Goal: Complete application form

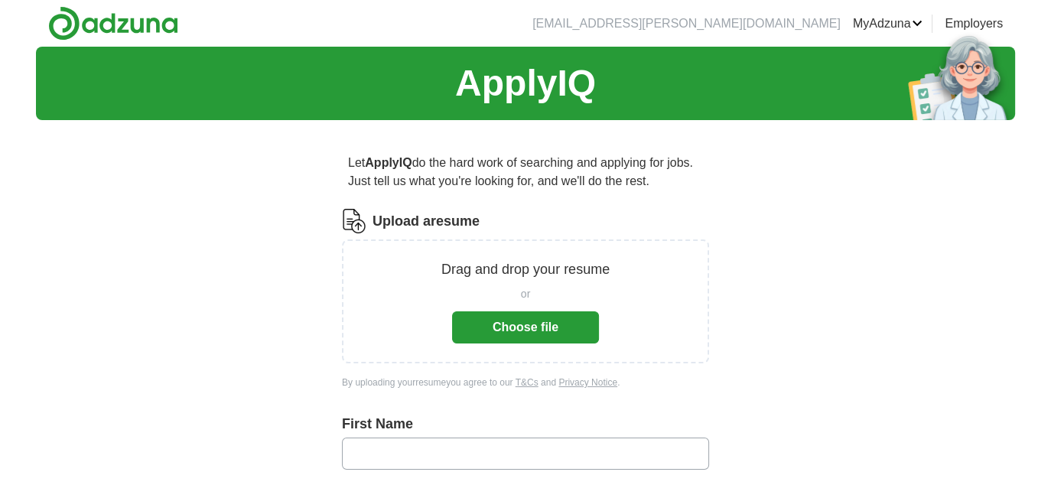
click at [538, 336] on button "Choose file" at bounding box center [525, 327] width 147 height 32
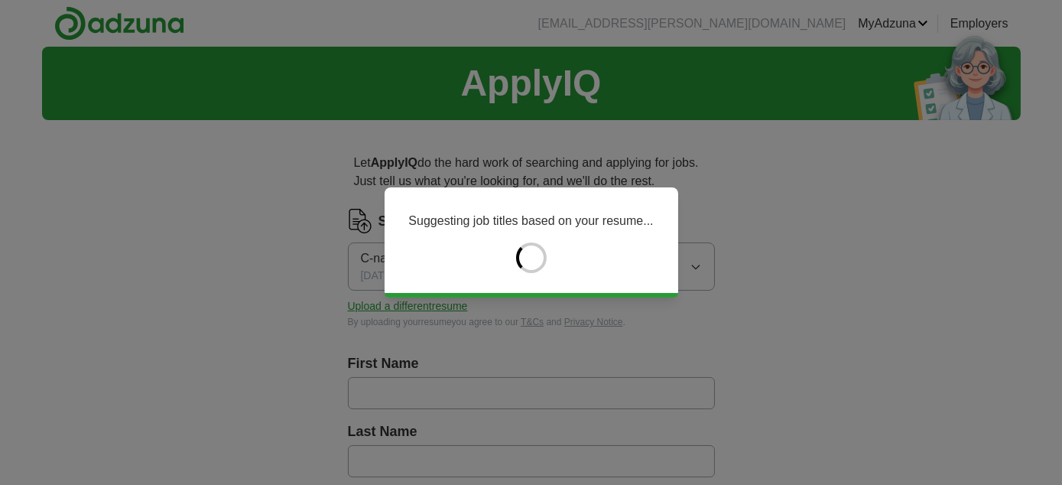
type input "*******"
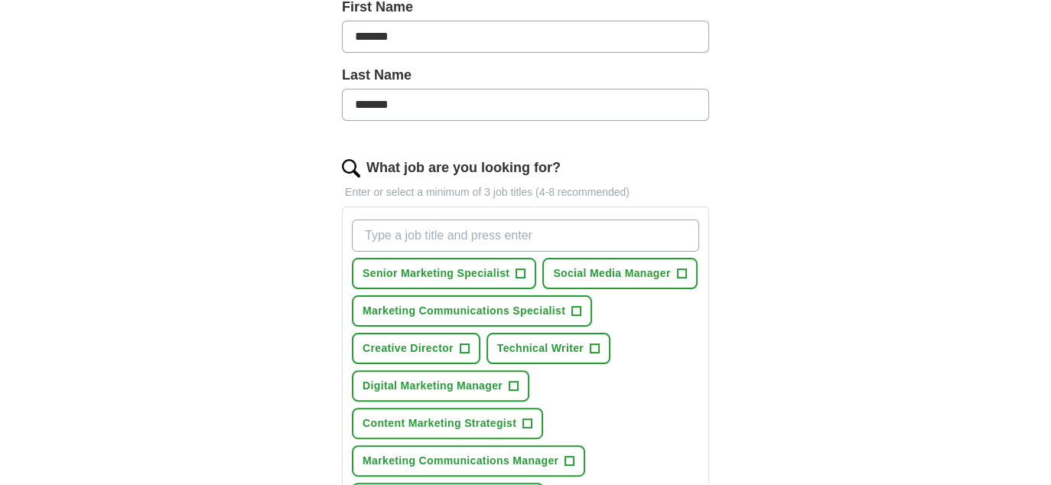
scroll to position [382, 0]
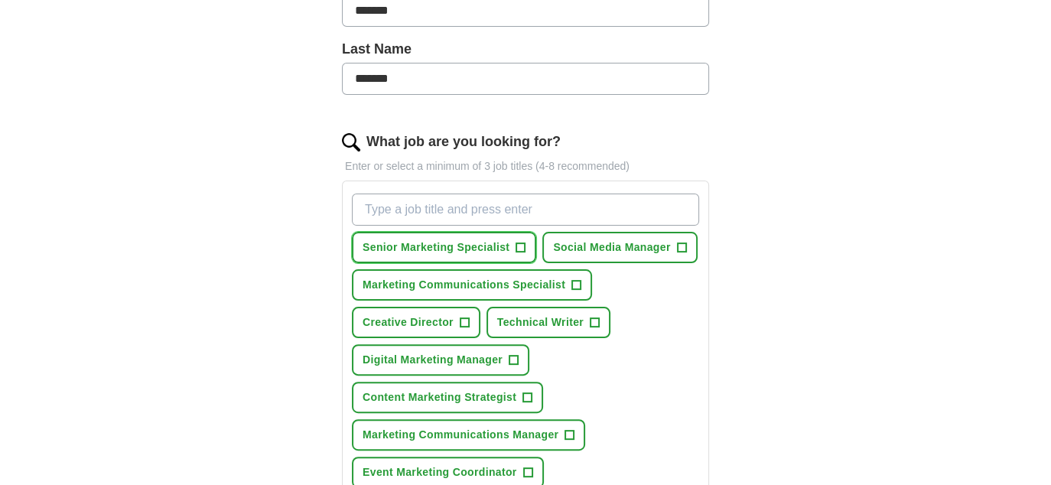
click at [519, 248] on span "+" at bounding box center [520, 248] width 9 height 12
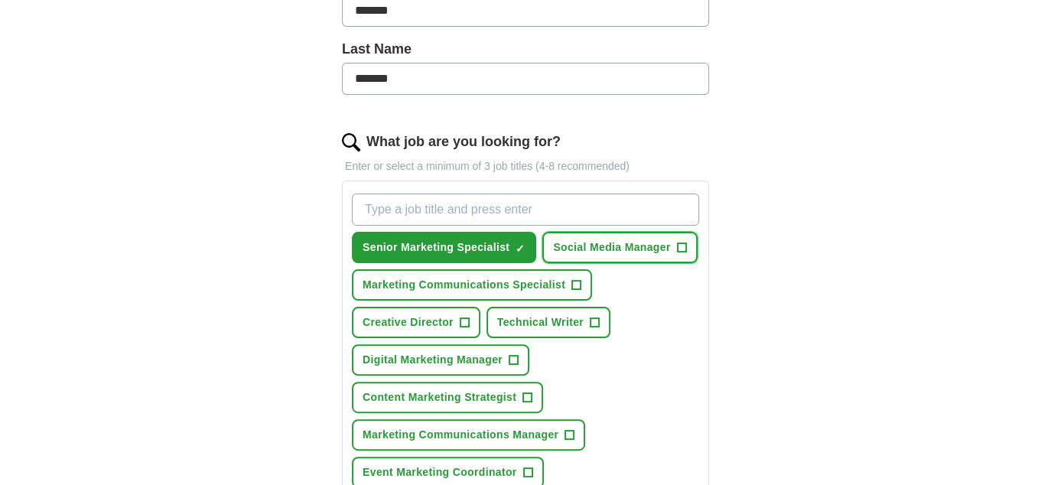
click at [658, 248] on span "Social Media Manager" at bounding box center [611, 247] width 117 height 16
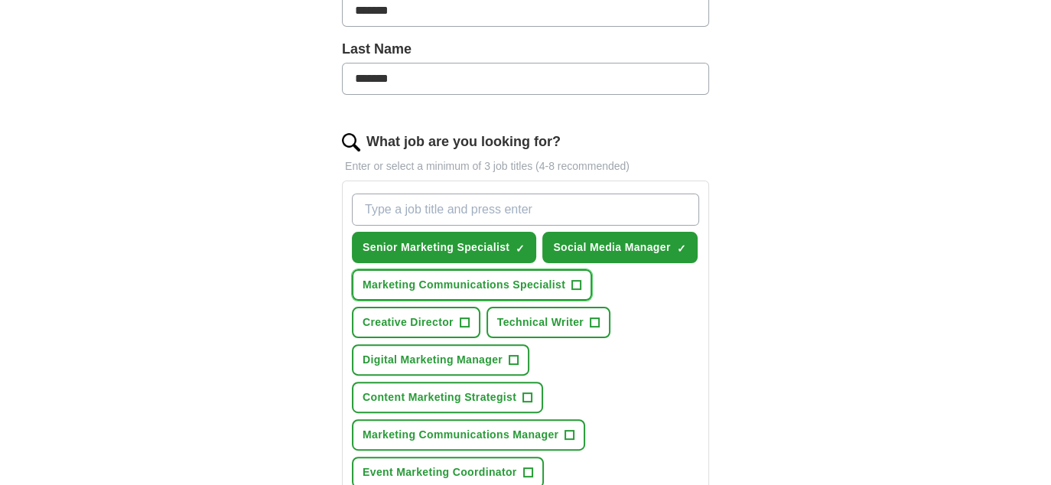
click at [545, 282] on span "Marketing Communications Specialist" at bounding box center [463, 285] width 203 height 16
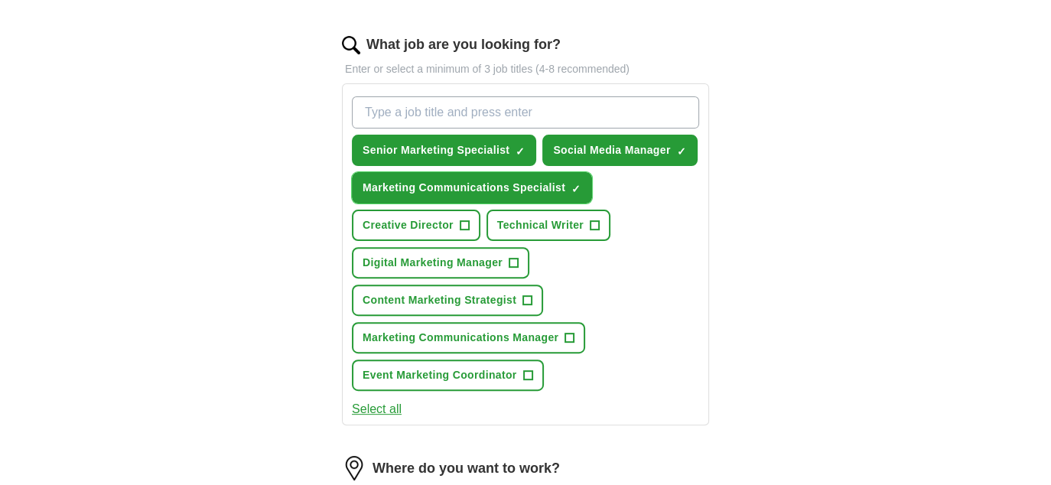
scroll to position [459, 0]
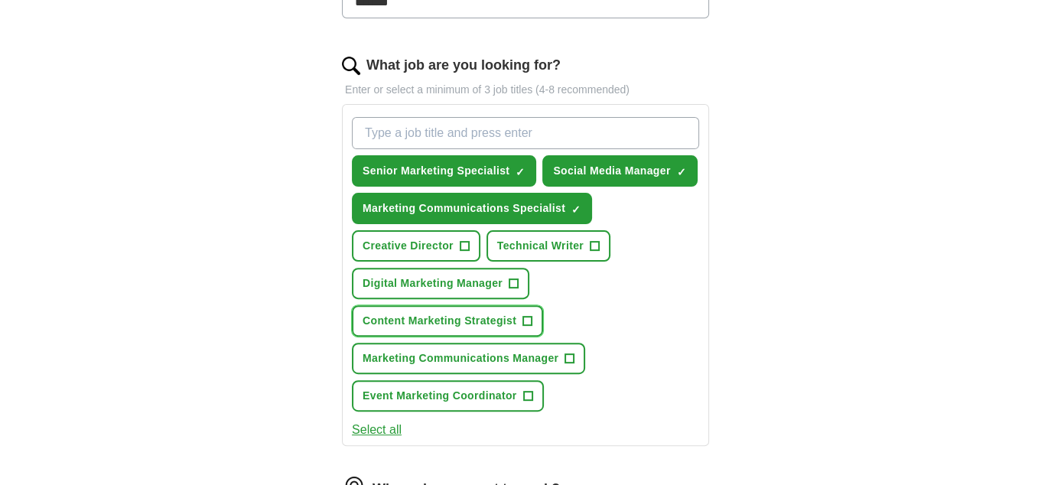
click at [515, 308] on button "Content Marketing Strategist +" at bounding box center [447, 320] width 191 height 31
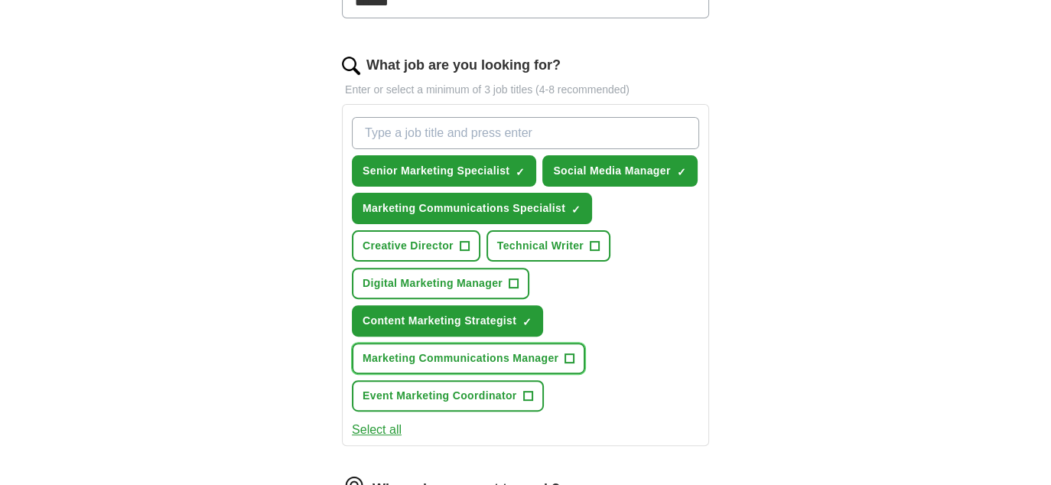
drag, startPoint x: 512, startPoint y: 355, endPoint x: 512, endPoint y: 369, distance: 13.8
click at [512, 356] on span "Marketing Communications Manager" at bounding box center [460, 358] width 196 height 16
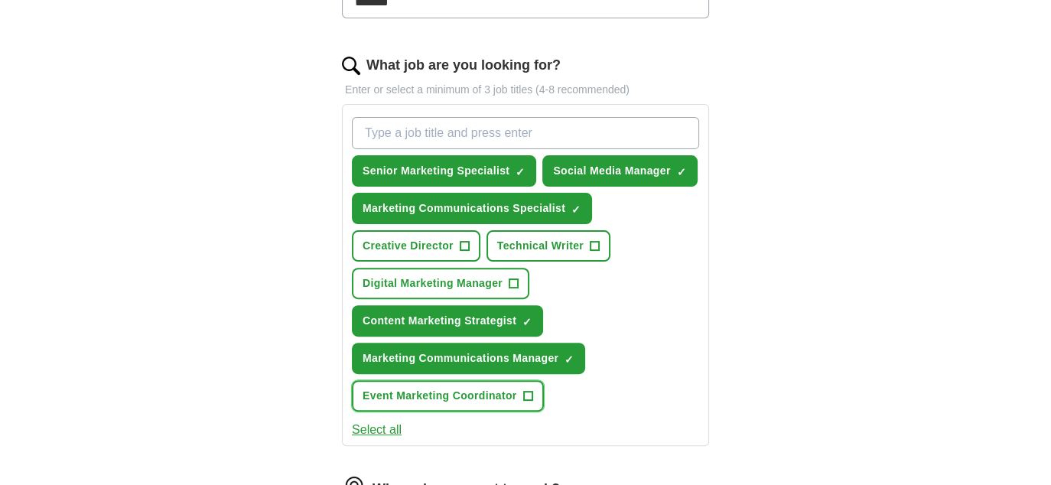
click at [511, 395] on span "Event Marketing Coordinator" at bounding box center [439, 396] width 154 height 16
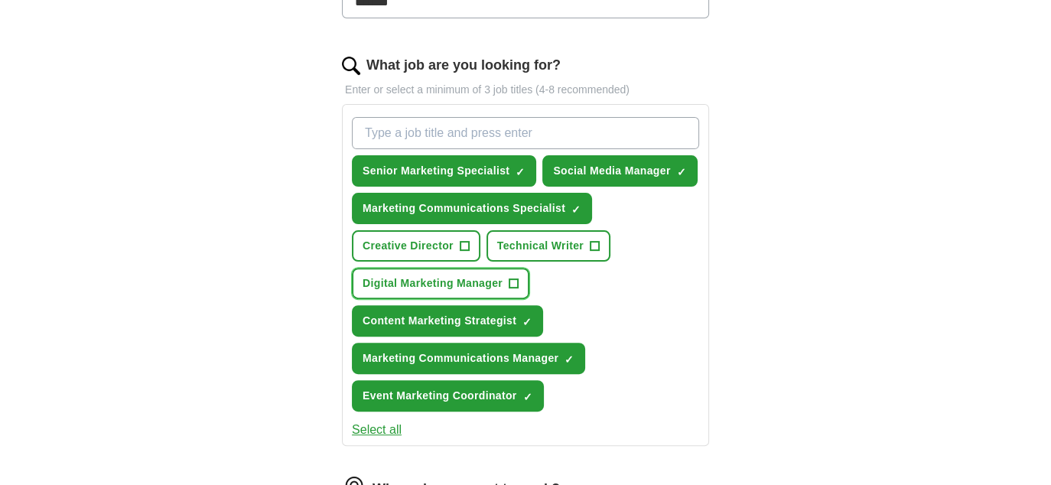
click at [428, 275] on span "Digital Marketing Manager" at bounding box center [432, 283] width 140 height 16
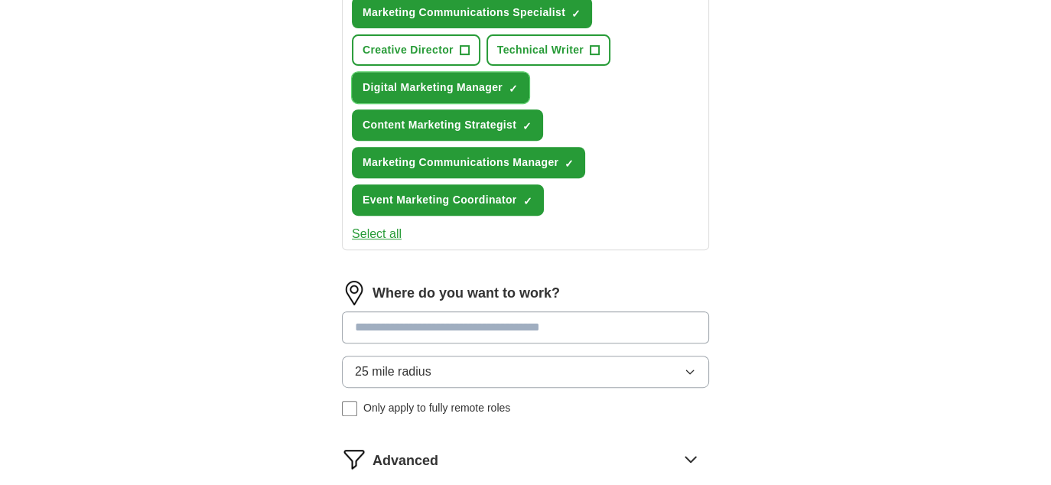
scroll to position [688, 0]
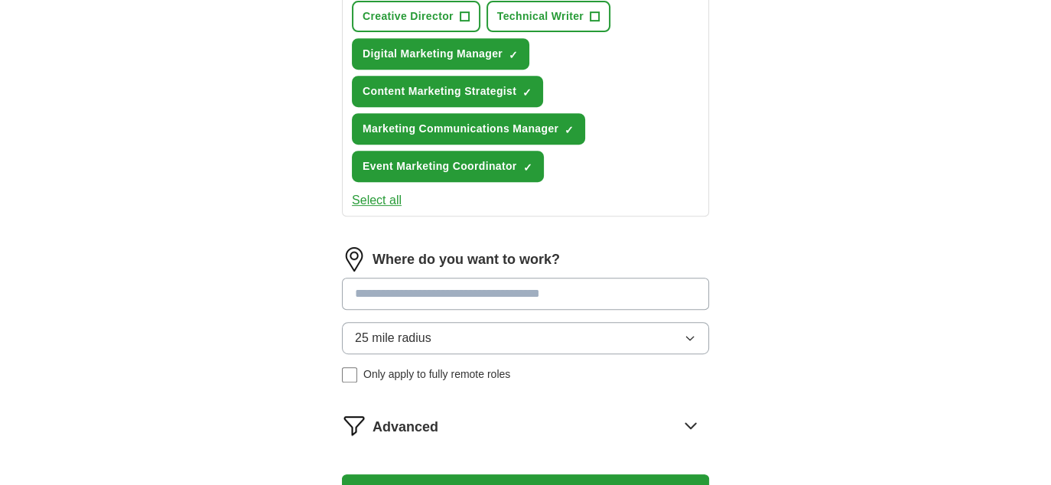
click at [516, 288] on input at bounding box center [525, 294] width 367 height 32
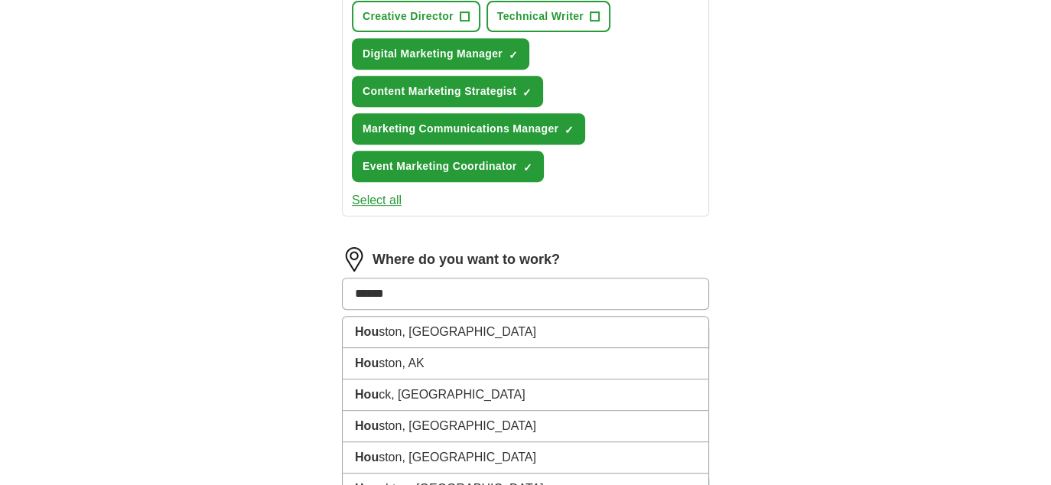
type input "*******"
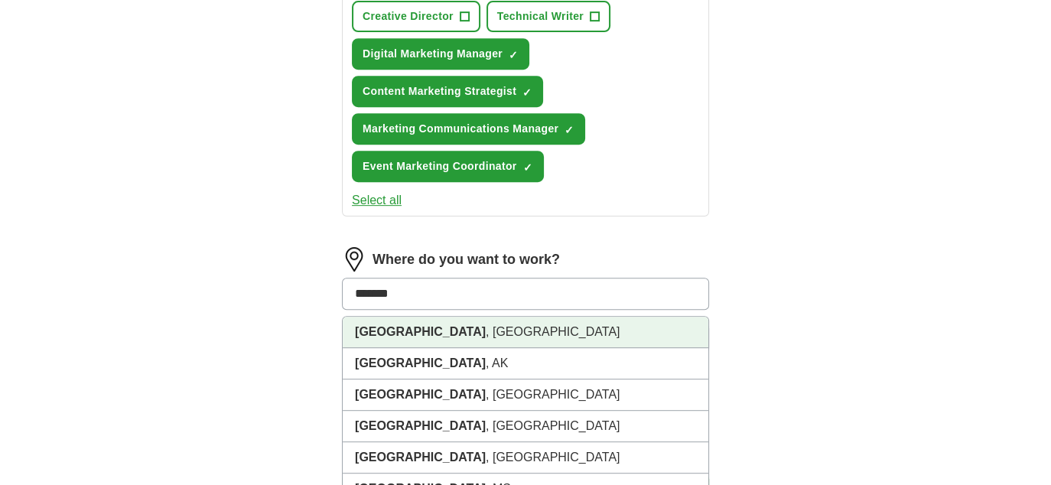
click at [507, 328] on li "[GEOGRAPHIC_DATA] , [GEOGRAPHIC_DATA]" at bounding box center [525, 332] width 365 height 31
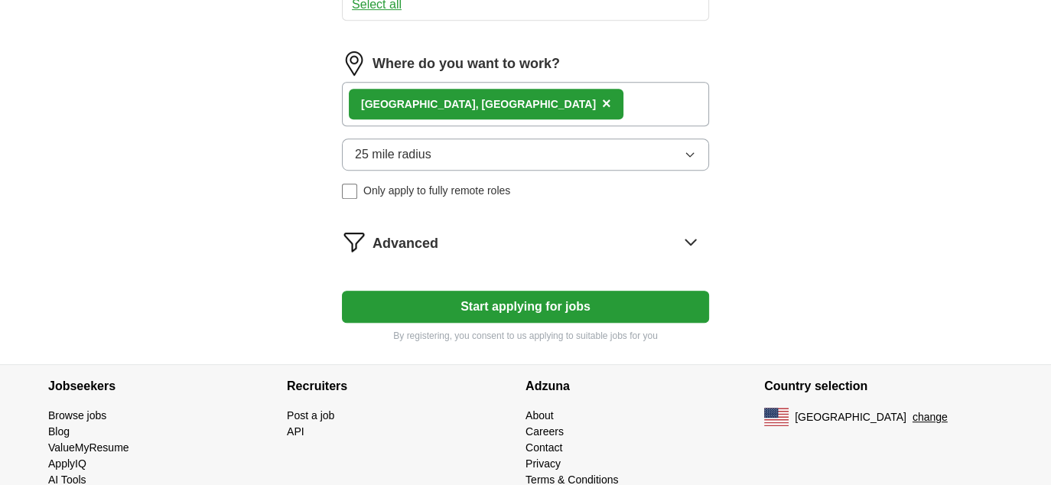
scroll to position [908, 0]
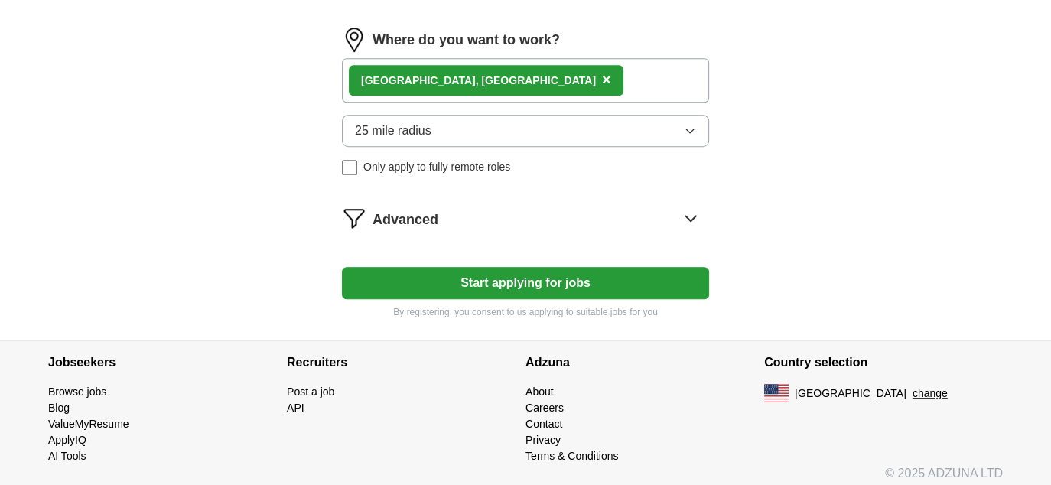
click at [536, 268] on button "Start applying for jobs" at bounding box center [525, 283] width 367 height 32
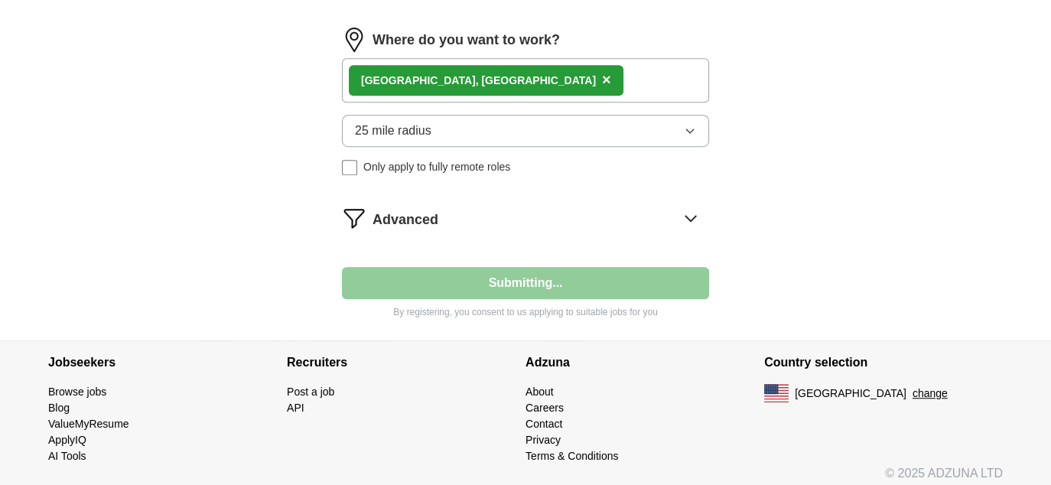
select select "**"
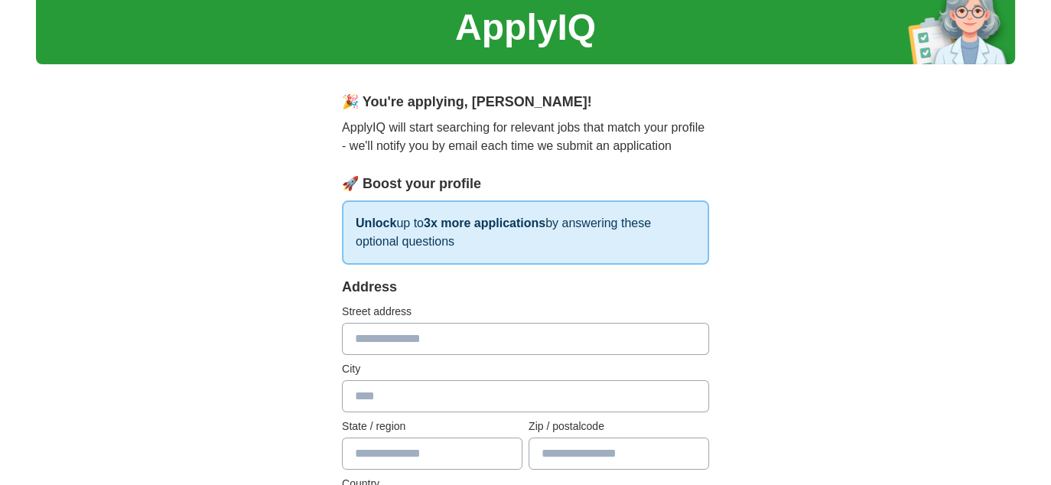
scroll to position [153, 0]
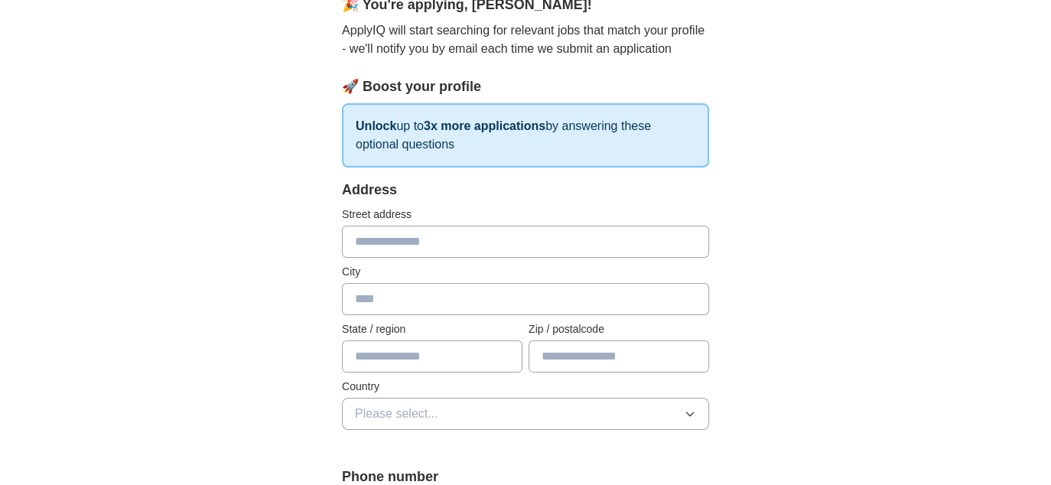
click at [517, 240] on input "text" at bounding box center [525, 242] width 367 height 32
type input "**********"
type input "********"
type input "*****"
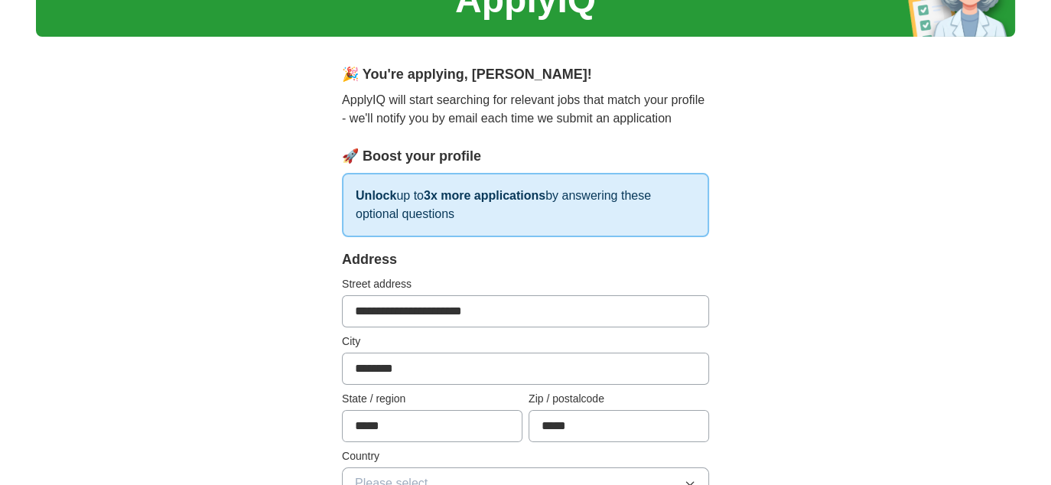
scroll to position [0, 0]
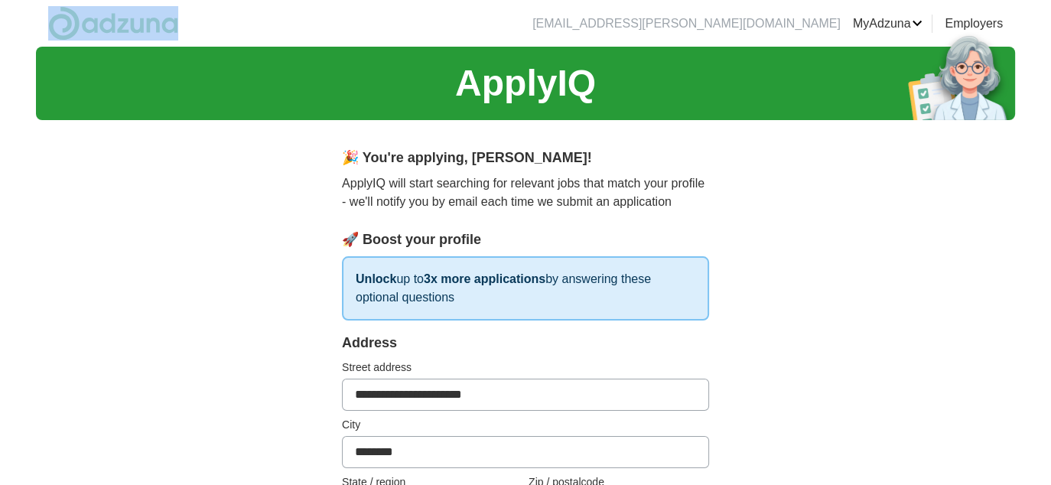
drag, startPoint x: 183, startPoint y: 27, endPoint x: 42, endPoint y: 37, distance: 141.0
click at [42, 37] on header "[EMAIL_ADDRESS][PERSON_NAME][DOMAIN_NAME] [GEOGRAPHIC_DATA] Alerts Favorites Re…" at bounding box center [525, 23] width 979 height 47
drag, startPoint x: 42, startPoint y: 37, endPoint x: 909, endPoint y: 224, distance: 887.0
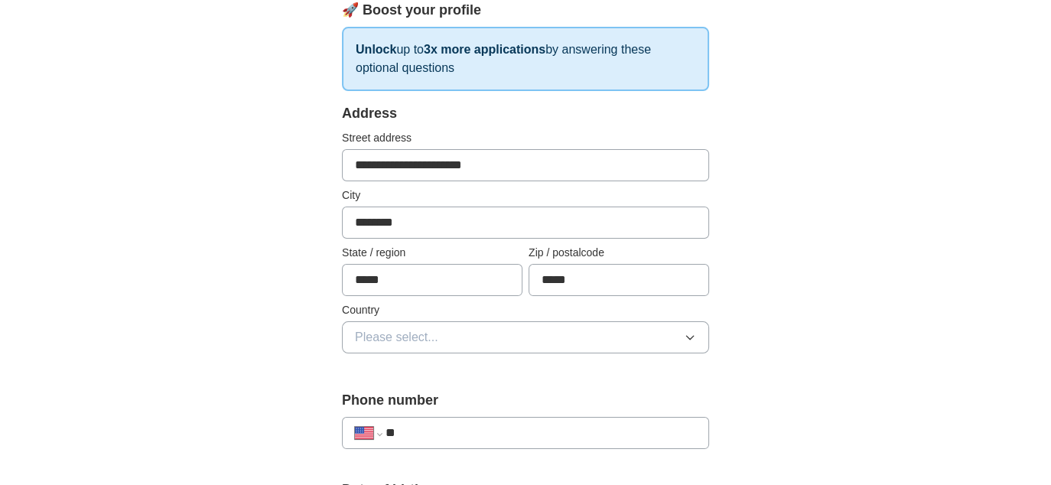
scroll to position [306, 0]
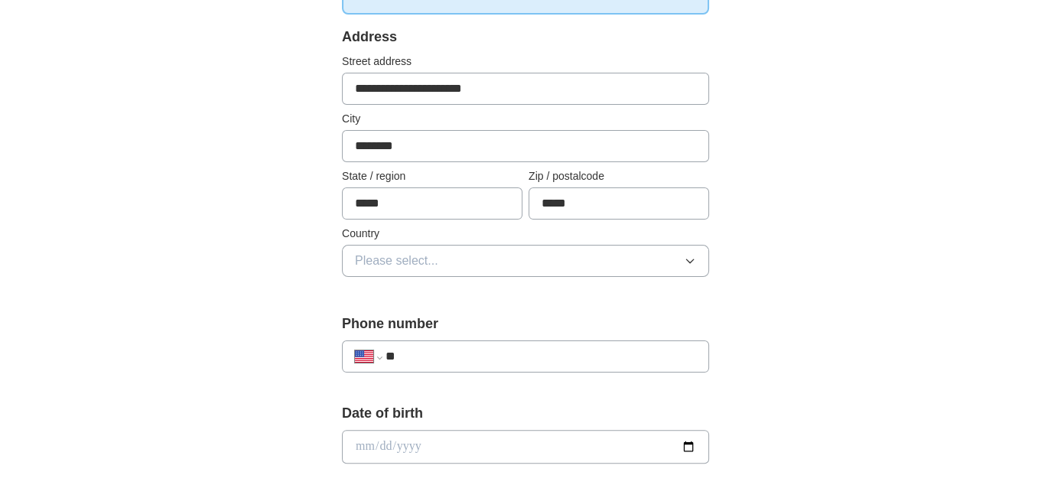
click at [468, 267] on button "Please select..." at bounding box center [525, 261] width 367 height 32
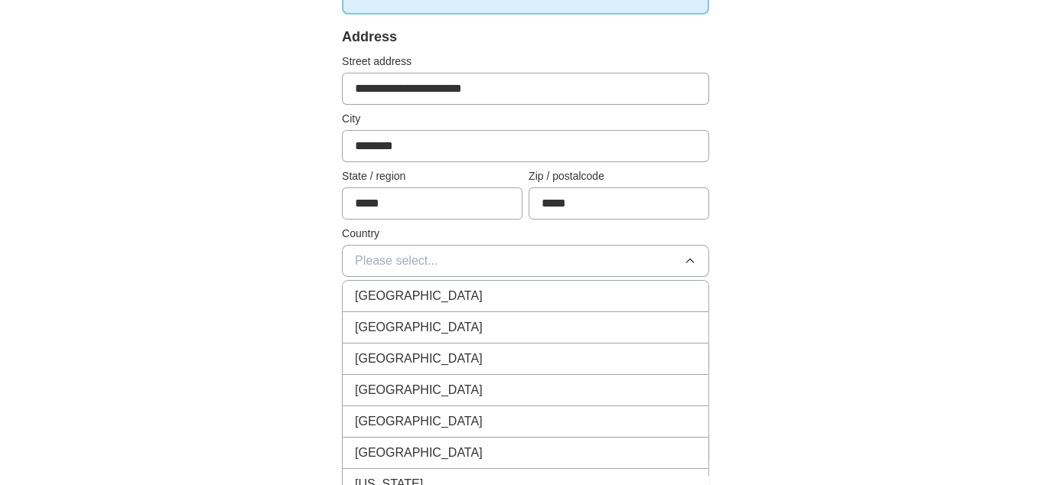
click at [450, 329] on div "[GEOGRAPHIC_DATA]" at bounding box center [525, 327] width 341 height 18
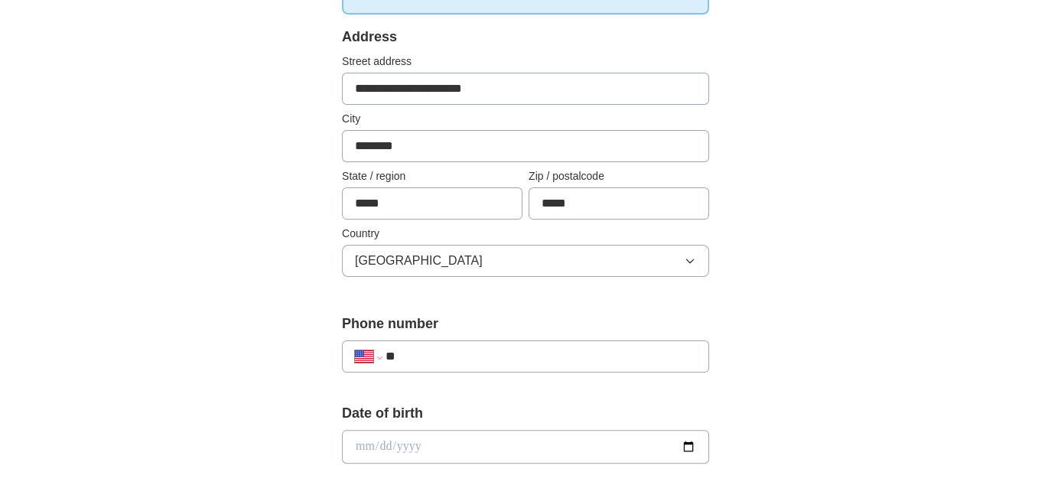
click at [449, 343] on div "**********" at bounding box center [525, 356] width 367 height 32
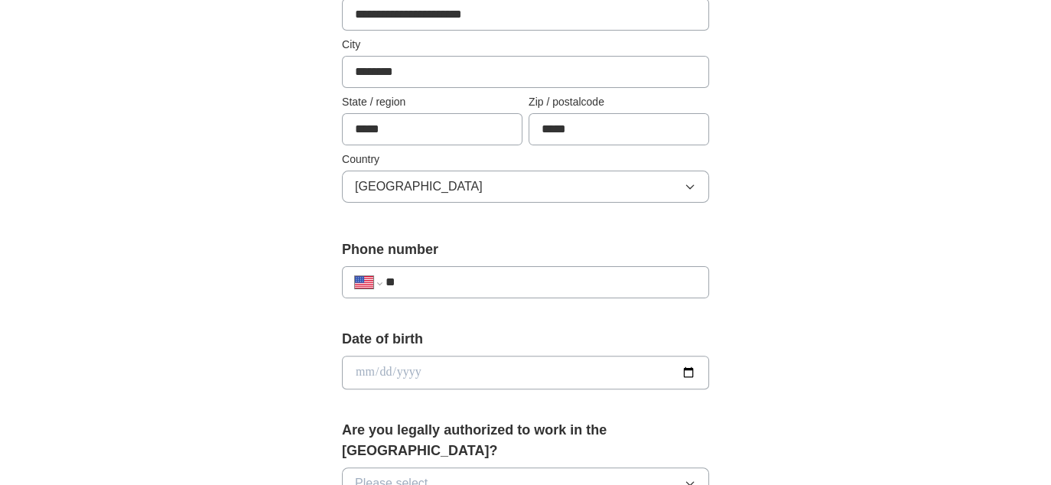
scroll to position [459, 0]
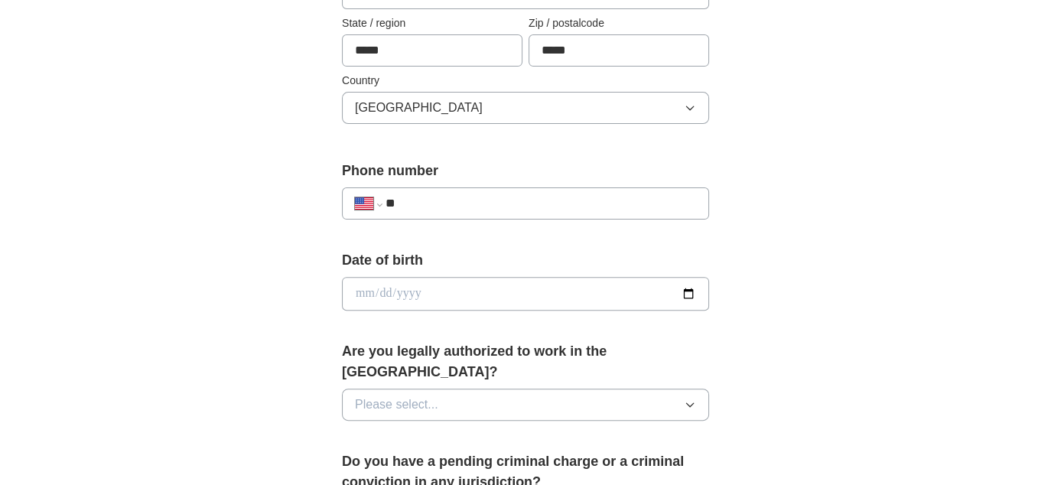
click at [543, 195] on input "**" at bounding box center [540, 203] width 310 height 18
type input "**********"
click at [515, 283] on input "date" at bounding box center [525, 294] width 367 height 34
click at [839, 265] on div "**********" at bounding box center [525, 284] width 979 height 1392
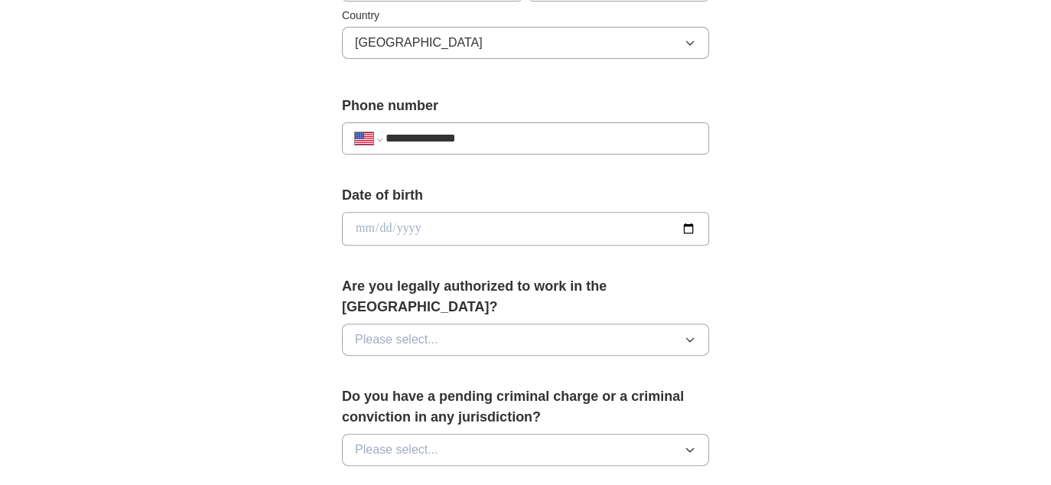
scroll to position [612, 0]
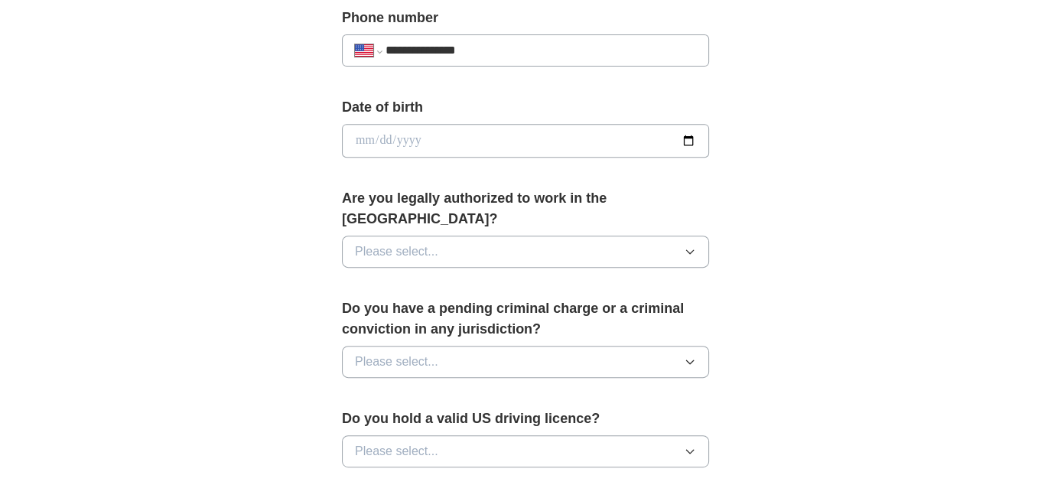
click at [622, 235] on button "Please select..." at bounding box center [525, 251] width 367 height 32
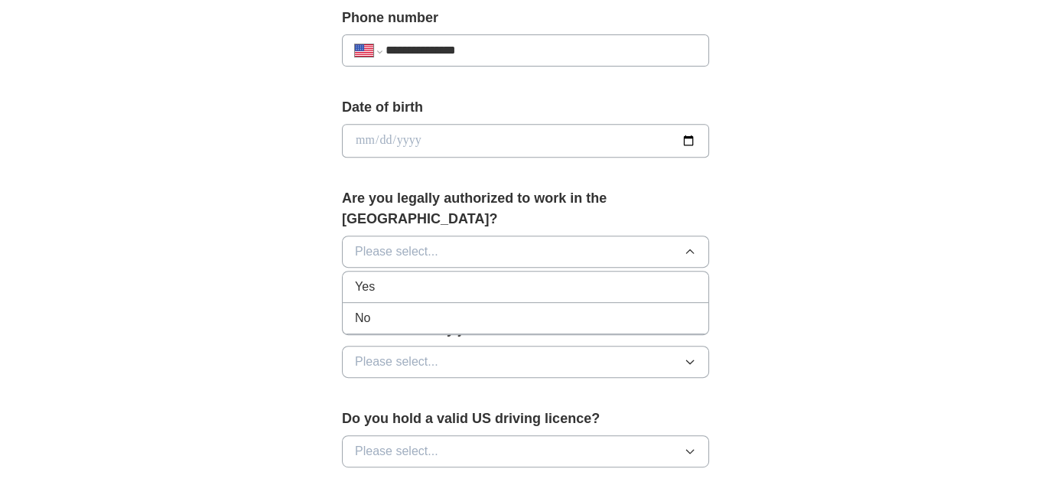
click at [446, 278] on div "Yes" at bounding box center [525, 287] width 341 height 18
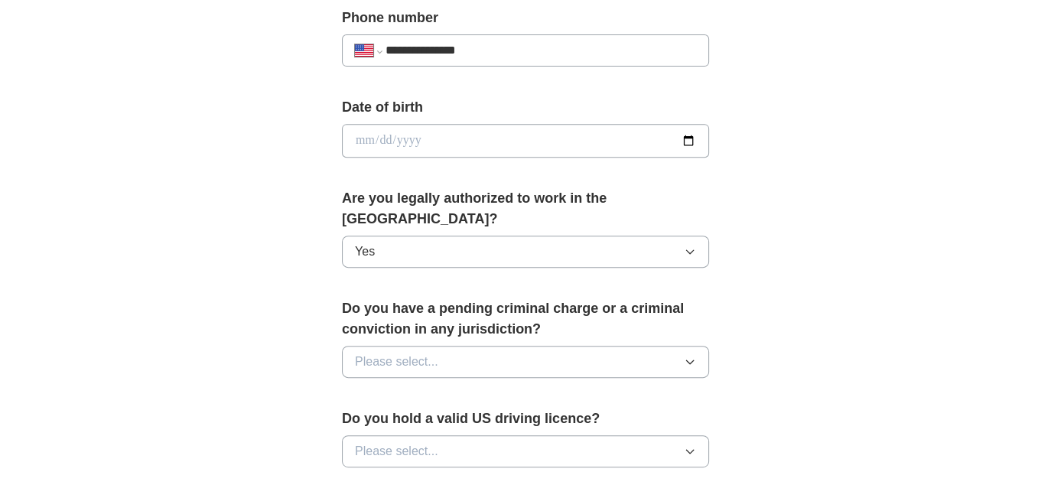
click at [456, 346] on button "Please select..." at bounding box center [525, 362] width 367 height 32
click at [397, 419] on div "No" at bounding box center [525, 428] width 341 height 18
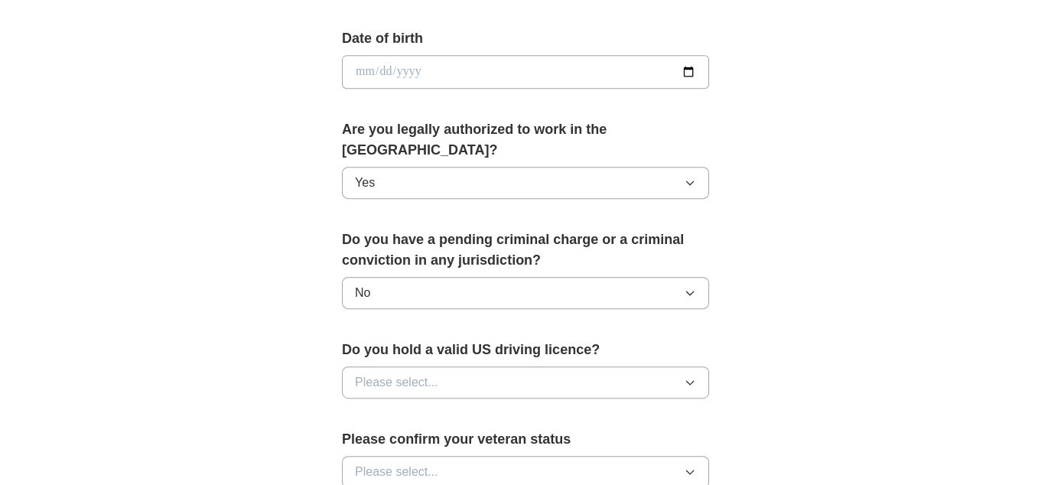
scroll to position [765, 0]
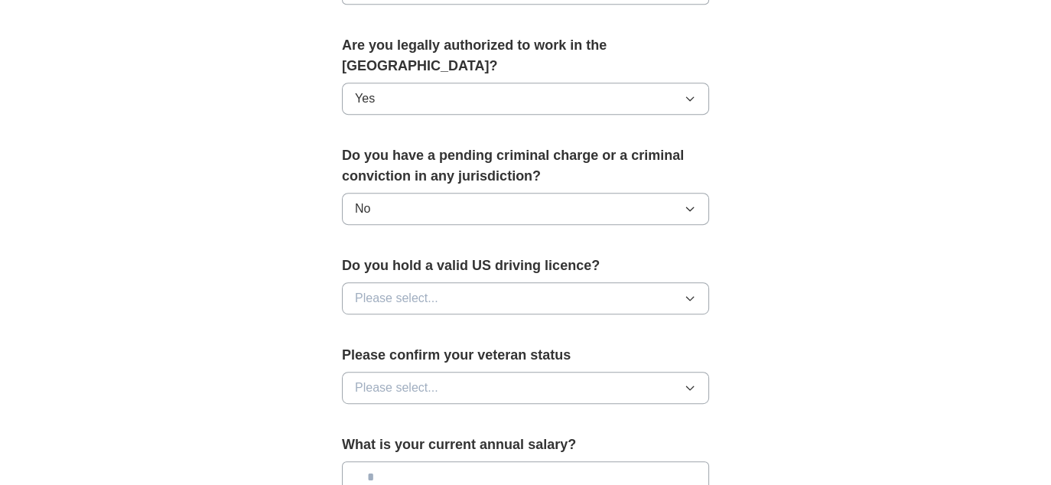
click at [440, 282] on button "Please select..." at bounding box center [525, 298] width 367 height 32
click at [409, 324] on div "Yes" at bounding box center [525, 333] width 341 height 18
click at [432, 378] on span "Please select..." at bounding box center [396, 387] width 83 height 18
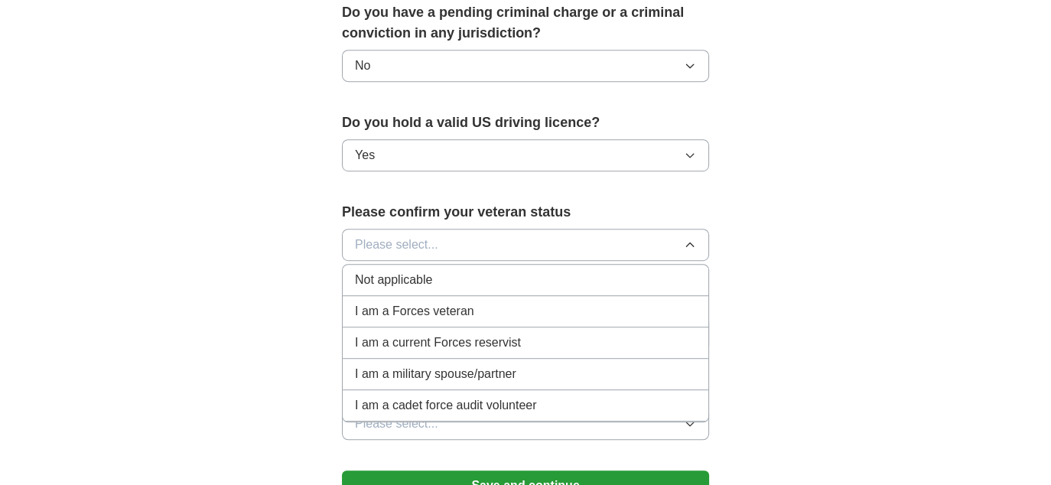
scroll to position [994, 0]
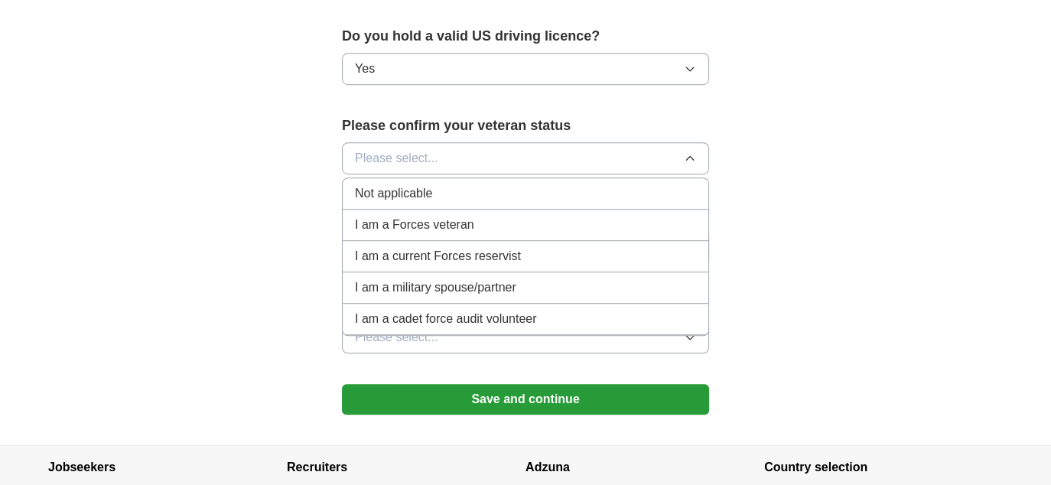
click at [417, 184] on span "Not applicable" at bounding box center [393, 193] width 77 height 18
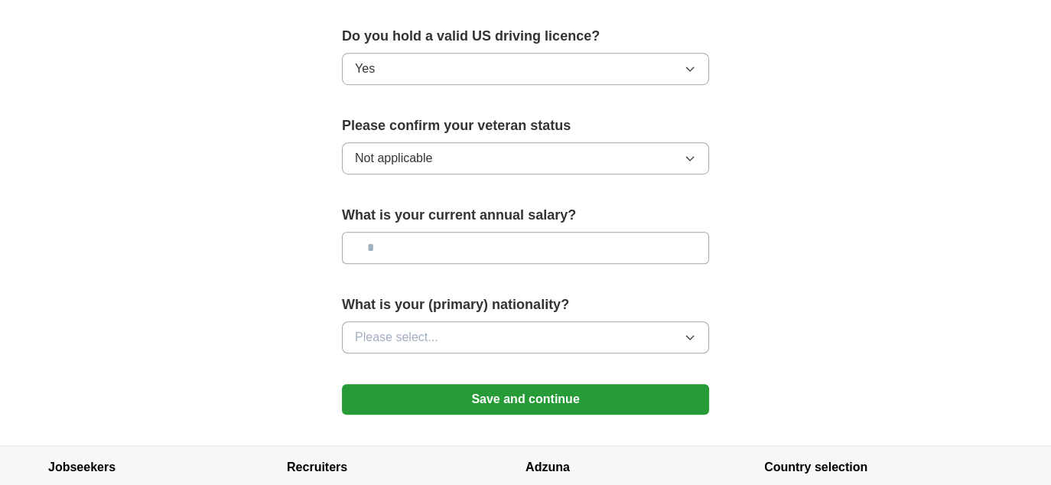
click at [545, 142] on button "Not applicable" at bounding box center [525, 158] width 367 height 32
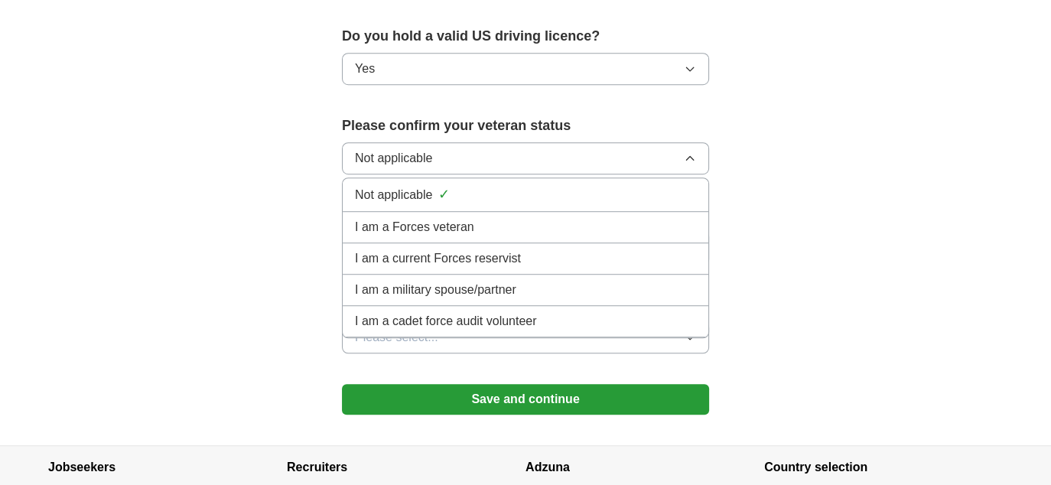
click at [545, 142] on button "Not applicable" at bounding box center [525, 158] width 367 height 32
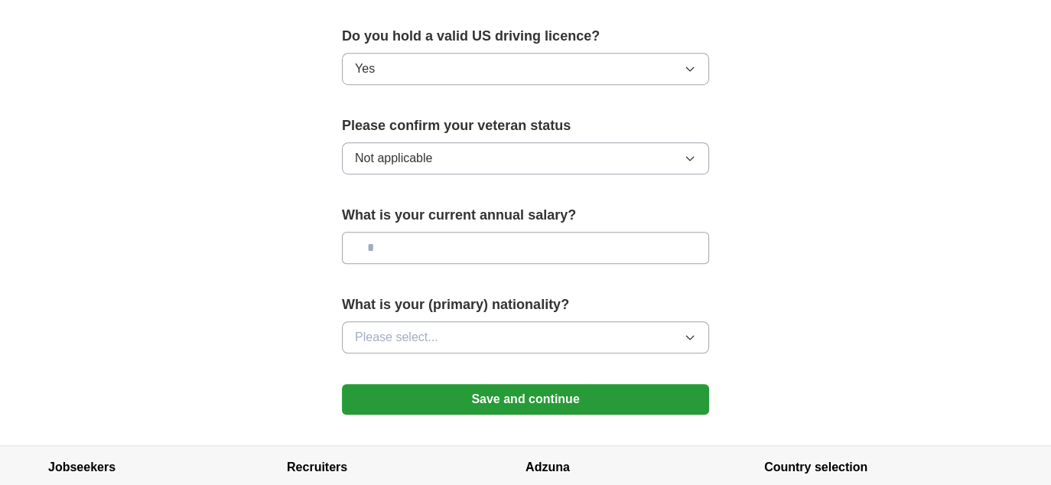
click at [489, 321] on button "Please select..." at bounding box center [525, 337] width 367 height 32
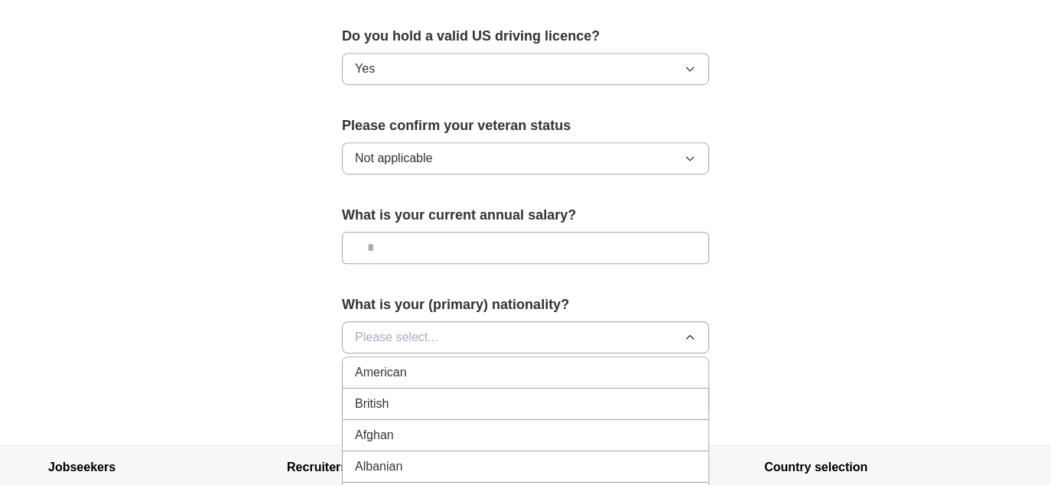
click at [541, 363] on div "American" at bounding box center [525, 372] width 341 height 18
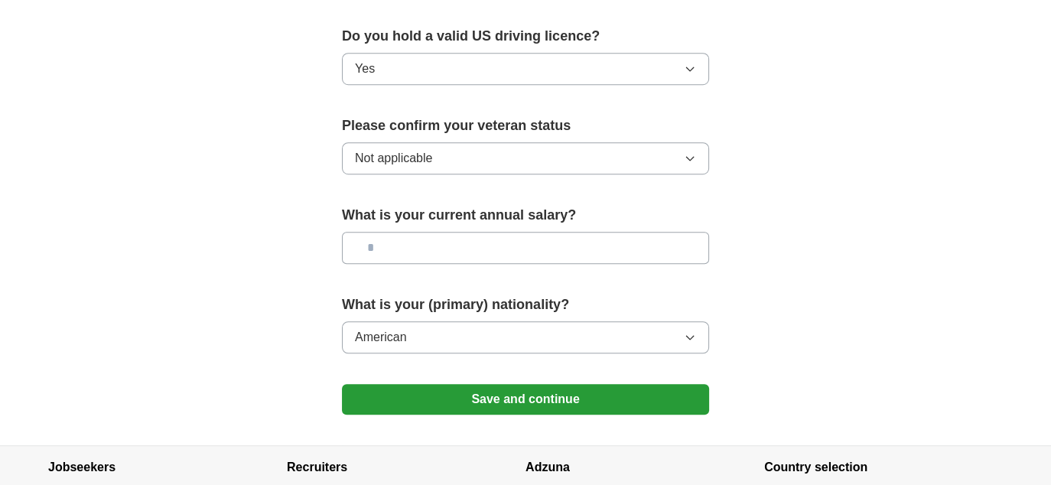
click at [526, 384] on button "Save and continue" at bounding box center [525, 399] width 367 height 31
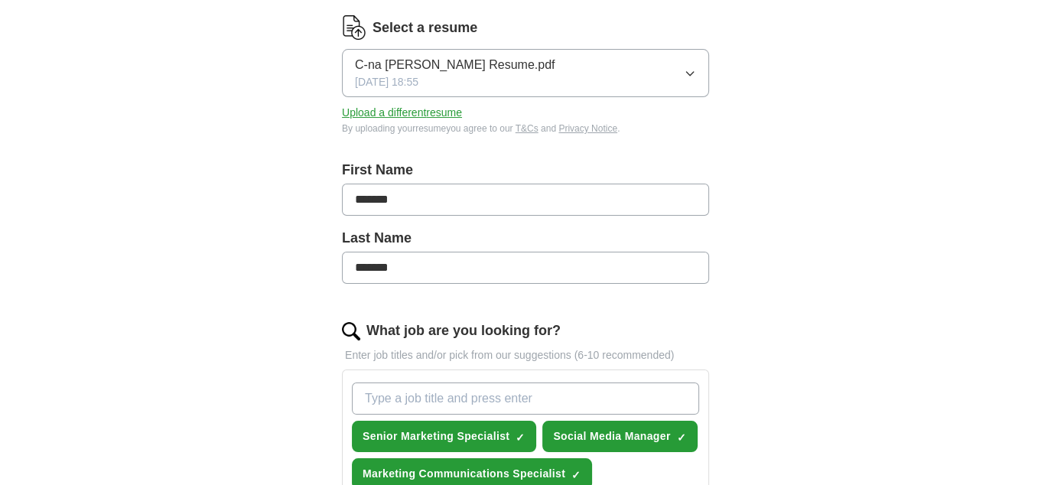
scroll to position [229, 0]
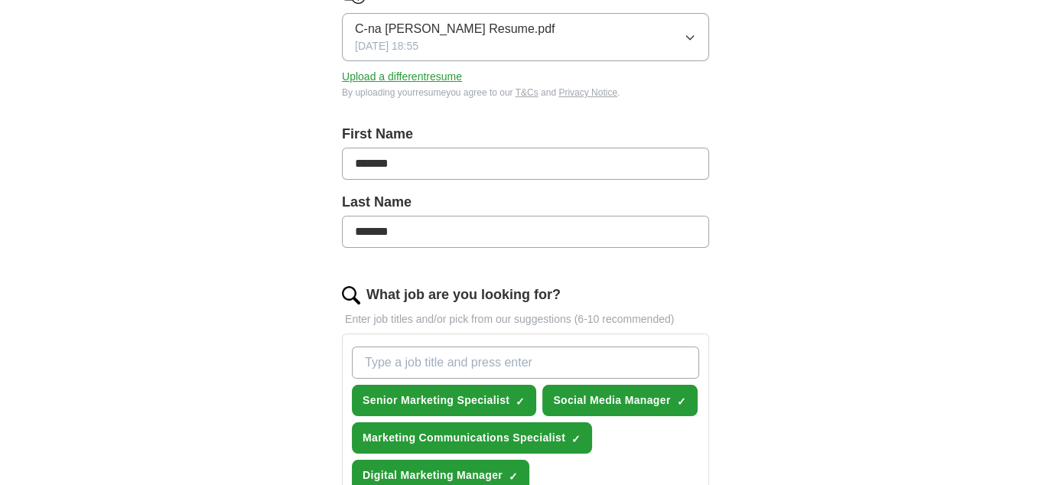
drag, startPoint x: 425, startPoint y: 157, endPoint x: 336, endPoint y: 151, distance: 89.7
click at [337, 155] on div "Let ApplyIQ do the hard work of searching and applying for jobs. Just tell us w…" at bounding box center [525, 461] width 489 height 1116
type input "***"
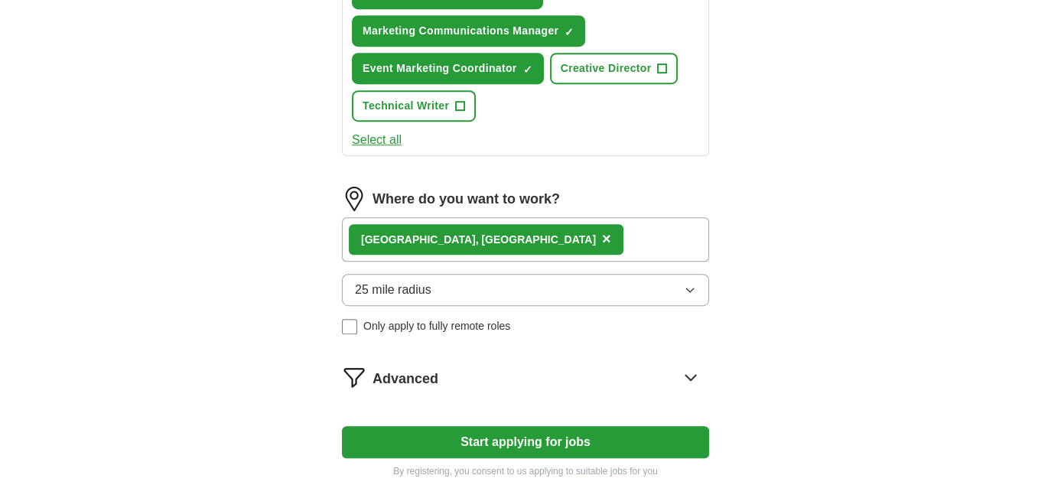
scroll to position [908, 0]
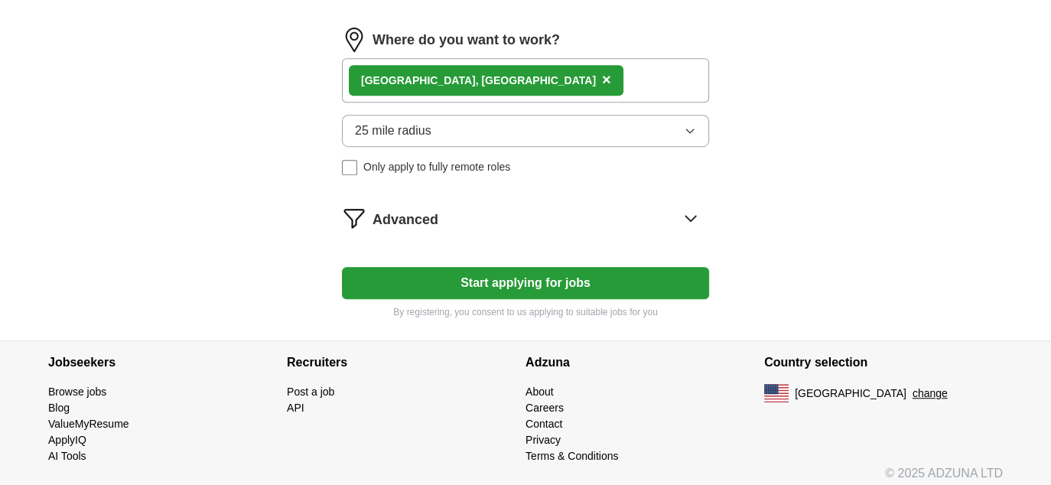
type input "*******"
click at [532, 267] on button "Start applying for jobs" at bounding box center [525, 283] width 367 height 32
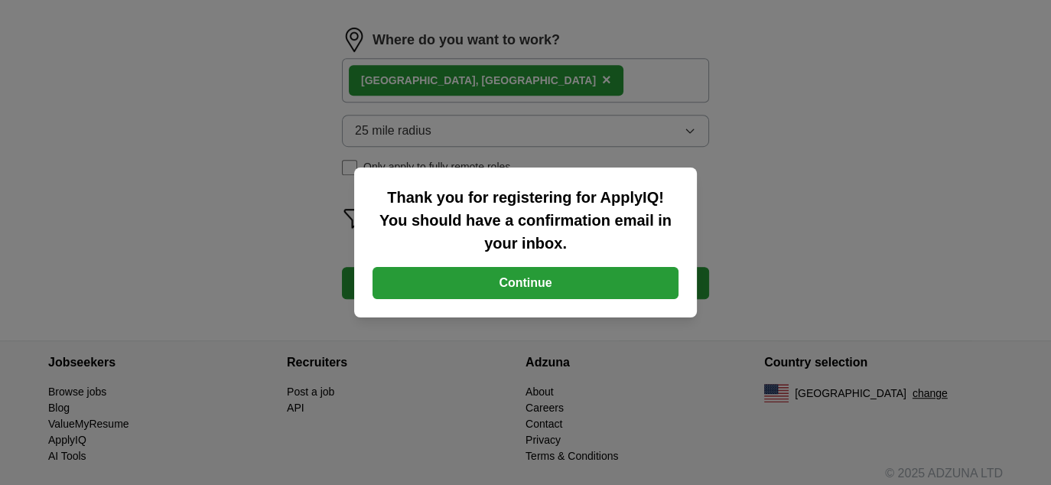
click at [577, 284] on button "Continue" at bounding box center [525, 283] width 306 height 32
